Goal: Find specific page/section: Find specific page/section

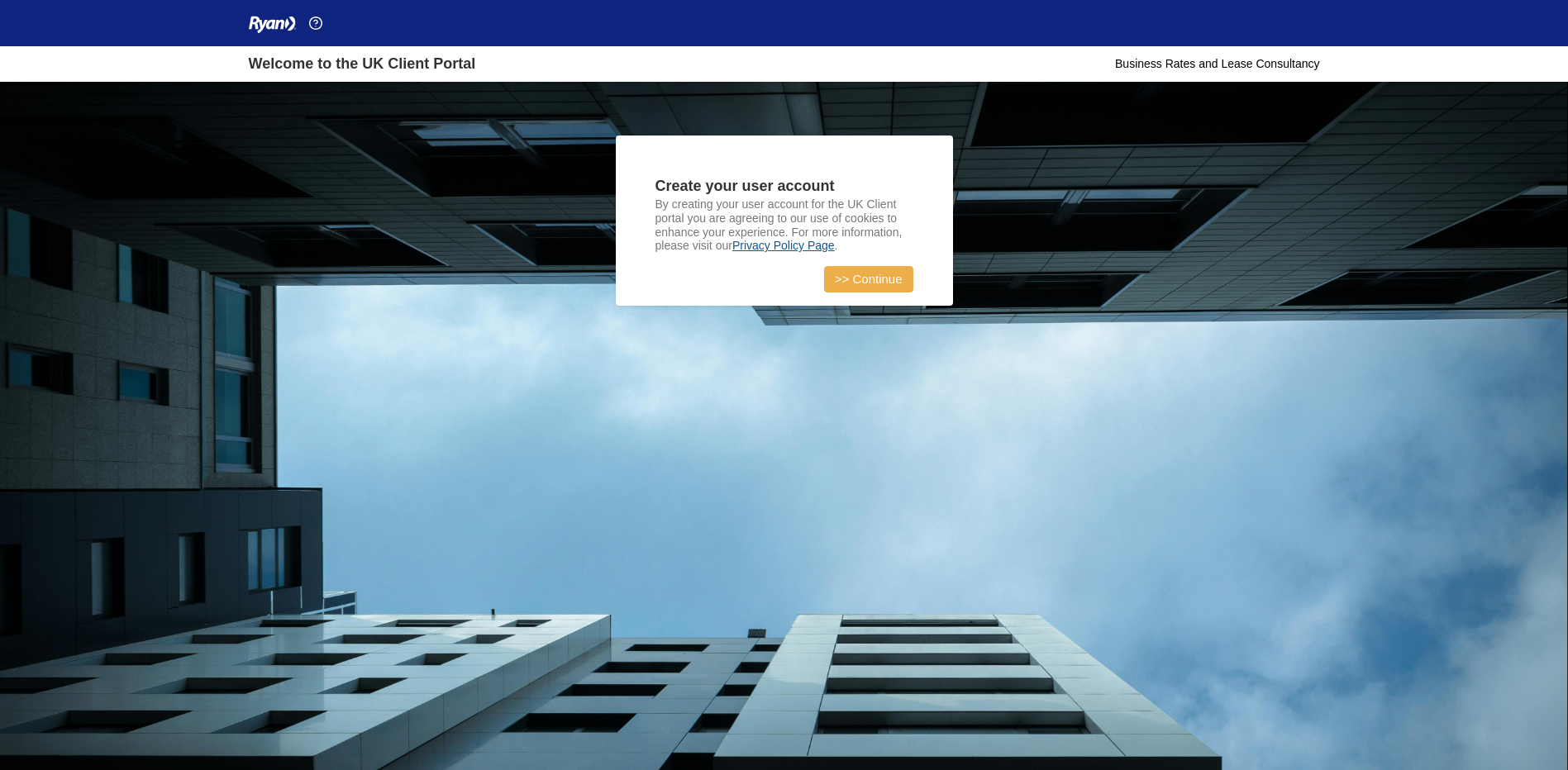
click at [870, 281] on link ">> Continue" at bounding box center [868, 280] width 89 height 26
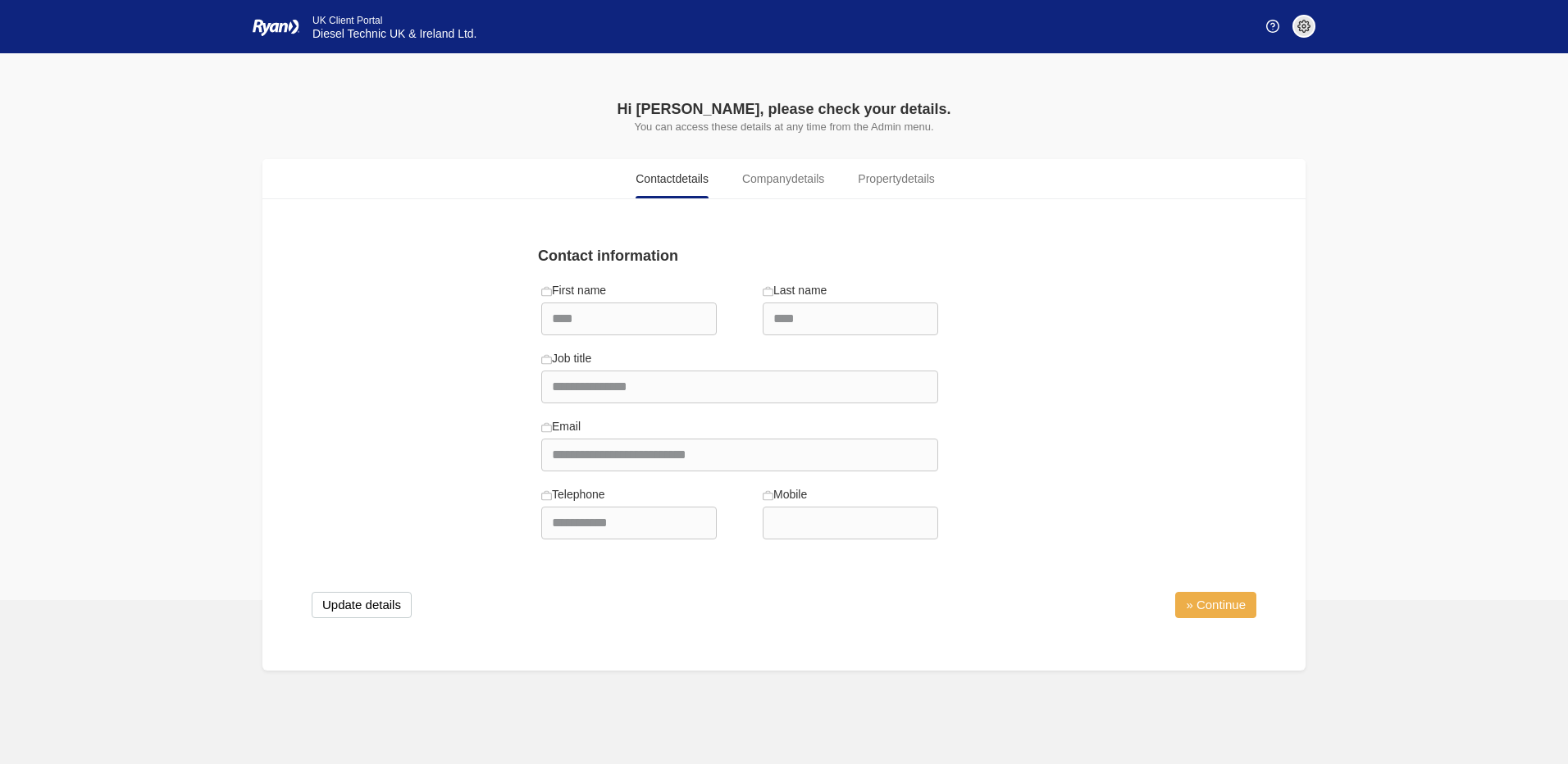
click at [1206, 608] on link "» Continue" at bounding box center [1215, 605] width 81 height 26
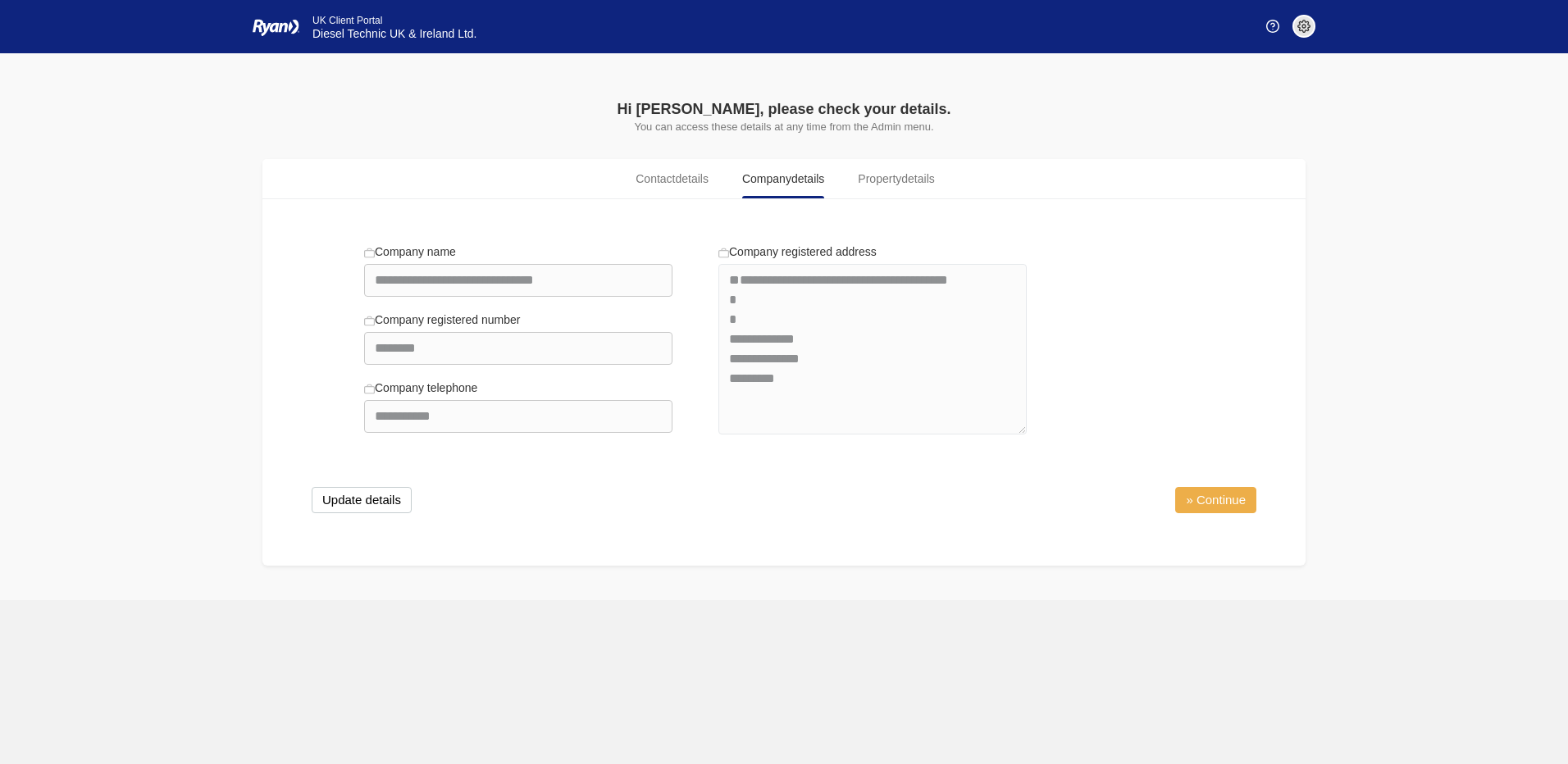
click at [1243, 495] on link "» Continue" at bounding box center [1215, 501] width 81 height 26
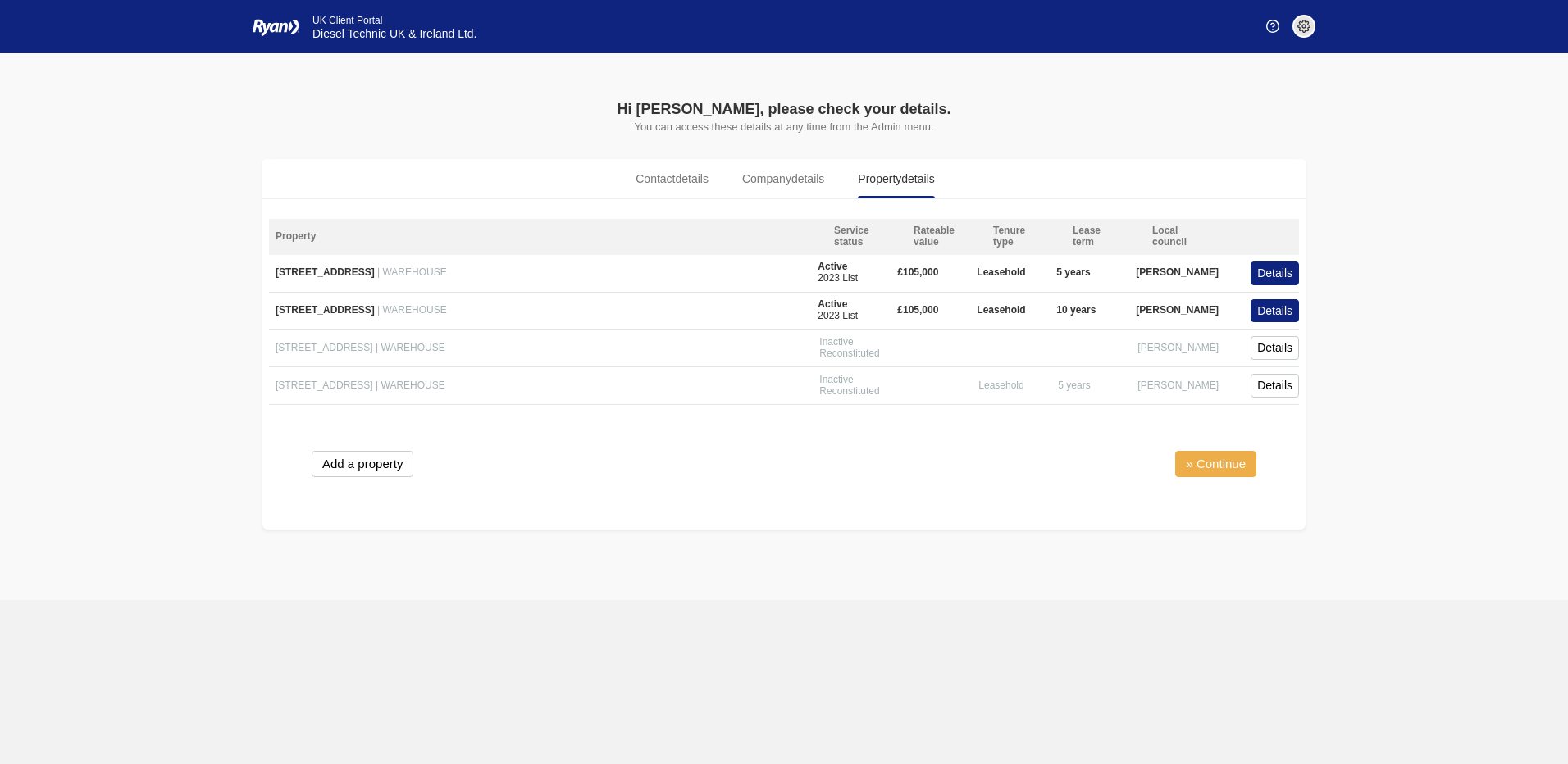
click at [1225, 460] on link "» Continue" at bounding box center [1215, 464] width 81 height 26
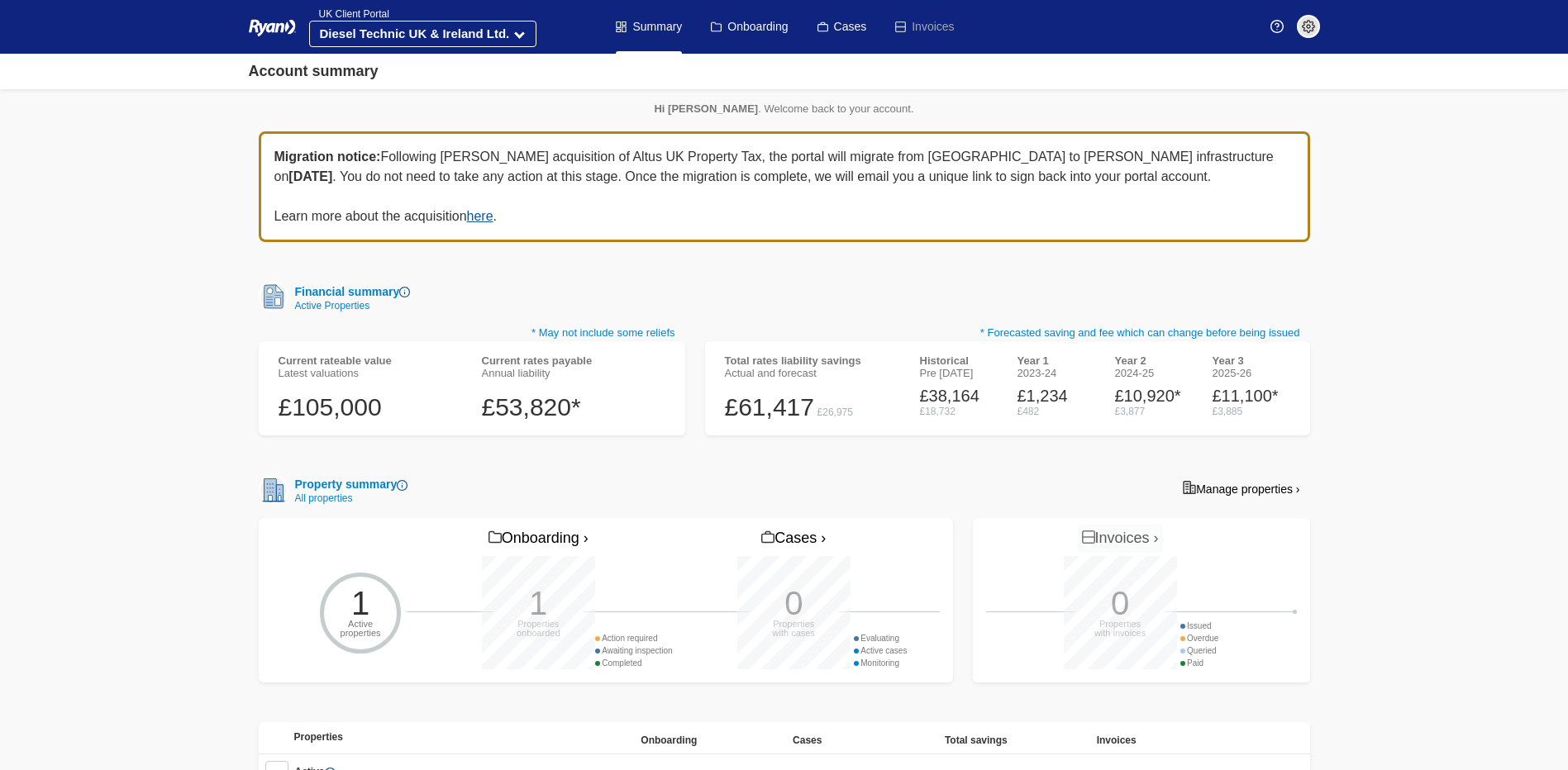
scroll to position [244, 0]
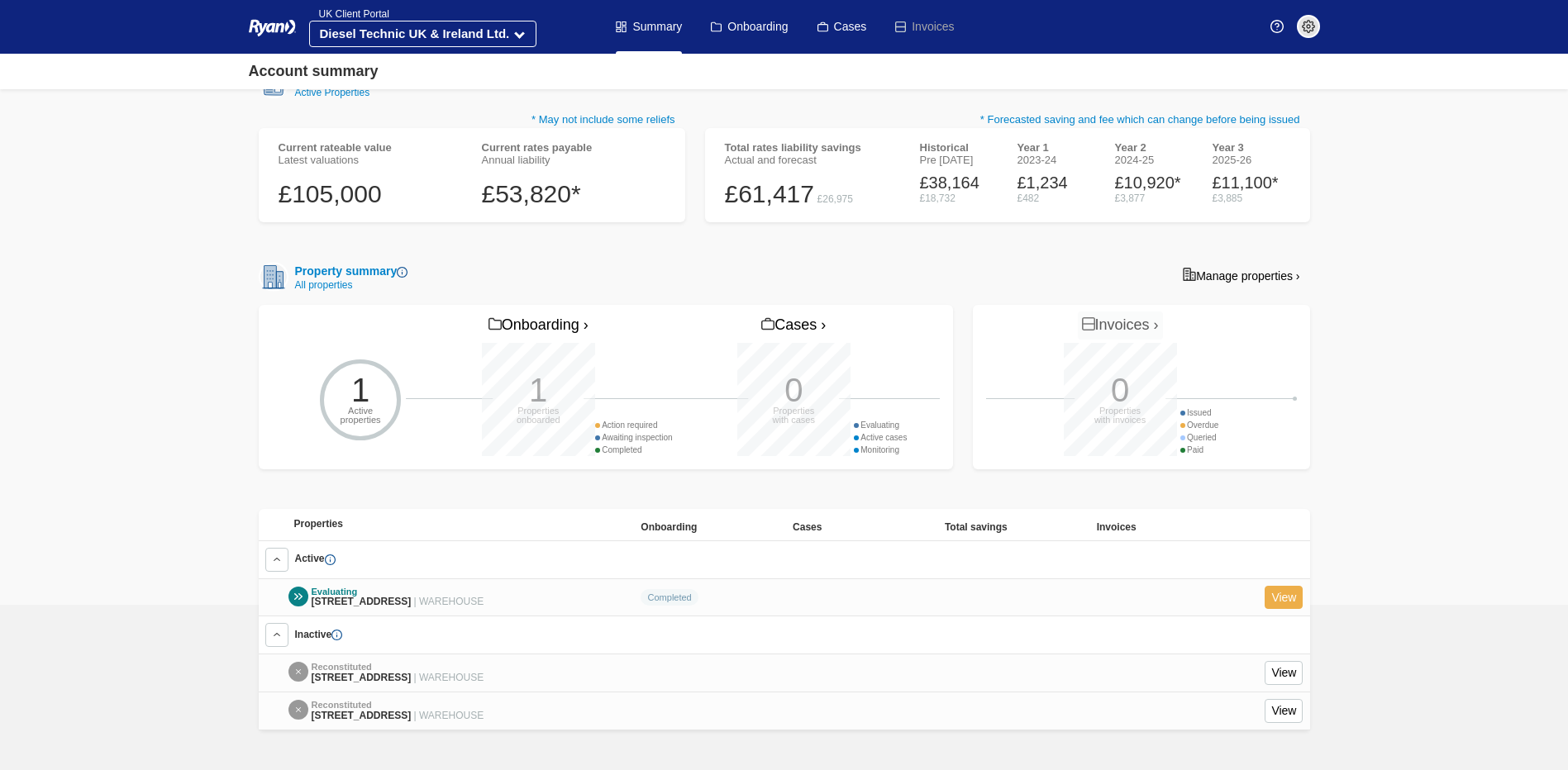
click at [1288, 586] on link "View" at bounding box center [1283, 598] width 38 height 24
click at [1279, 586] on link "View" at bounding box center [1283, 598] width 38 height 24
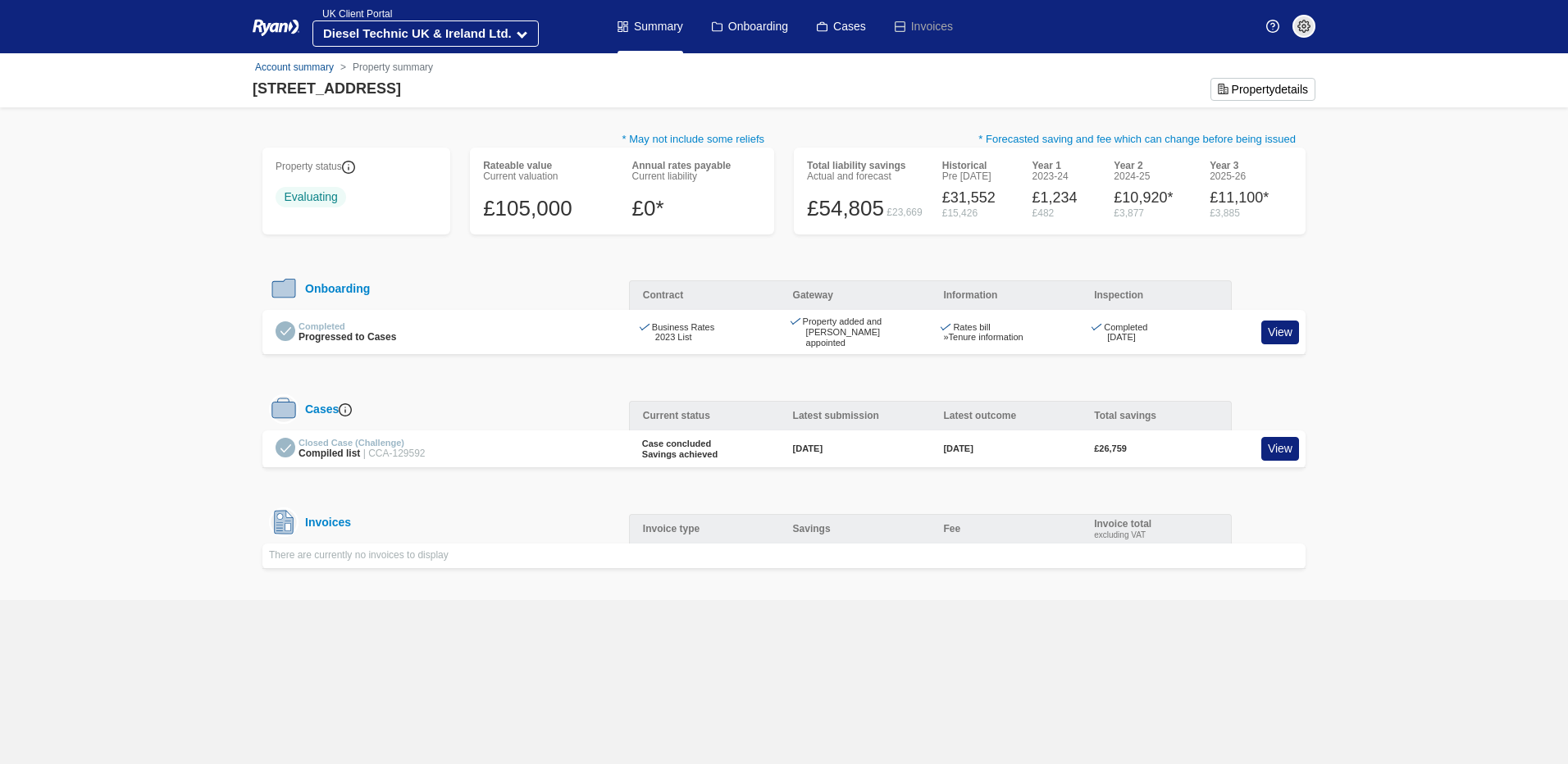
click at [1523, 167] on body "You’re offline. This is a read only version of the page. [PERSON_NAME] Company …" at bounding box center [784, 382] width 1568 height 764
